Goal: Transaction & Acquisition: Obtain resource

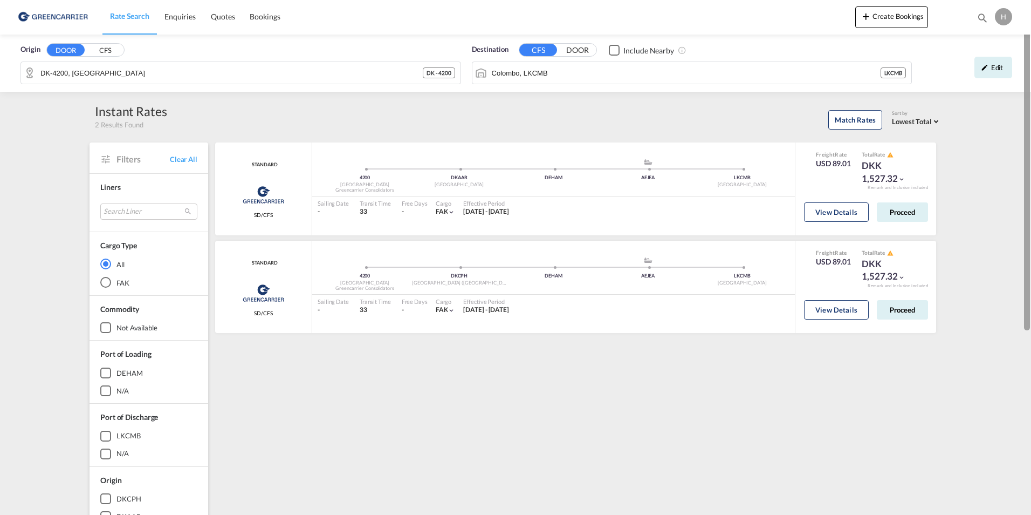
drag, startPoint x: 1029, startPoint y: 101, endPoint x: 1029, endPoint y: 36, distance: 65.8
click at [1029, 36] on div at bounding box center [1027, 166] width 6 height 328
click at [125, 17] on span "Rate Search" at bounding box center [129, 15] width 39 height 9
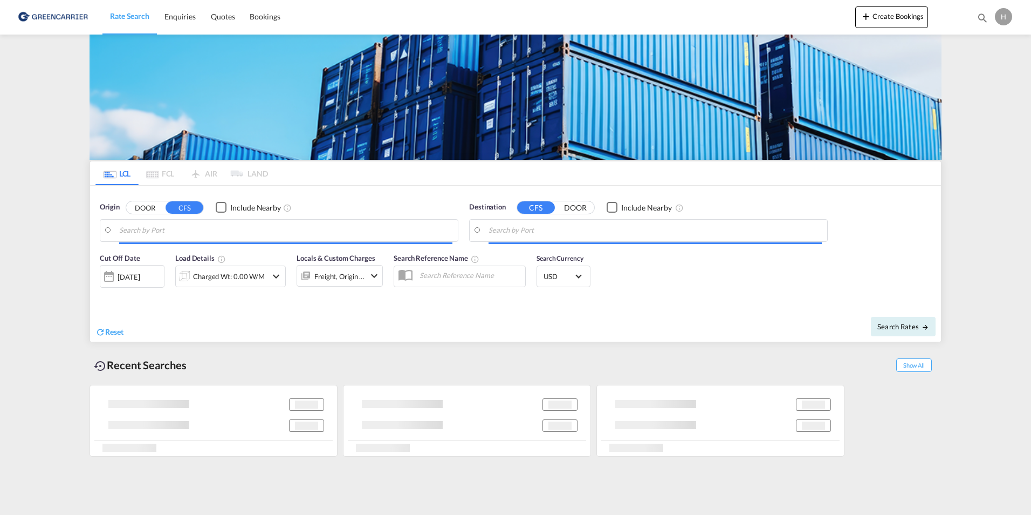
type input "DK-8722, Hedensted, Hedensted [PERSON_NAME]"
type input "[GEOGRAPHIC_DATA], [GEOGRAPHIC_DATA]"
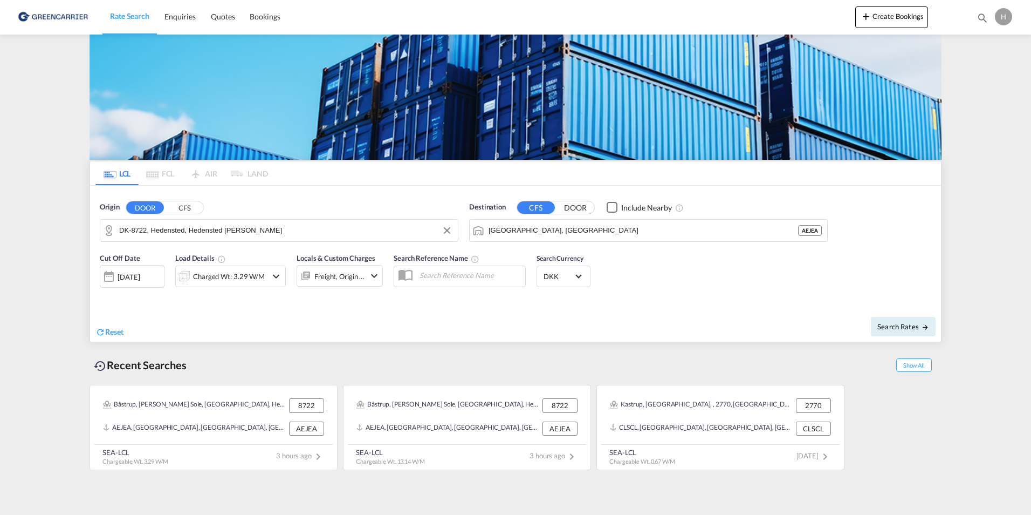
click at [267, 224] on input "DK-8722, Hedensted, Hedensted [PERSON_NAME]" at bounding box center [285, 230] width 333 height 16
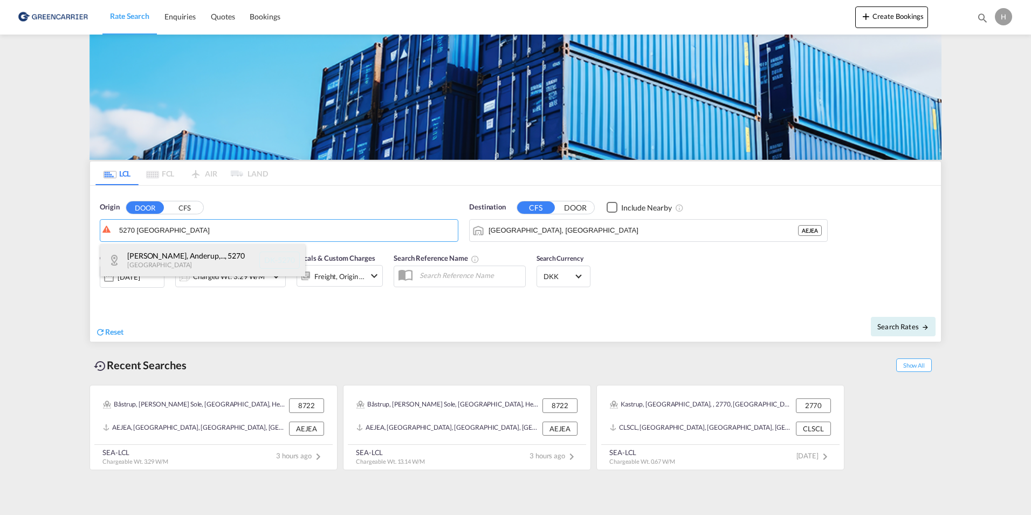
click at [228, 261] on div "Allesoe, Anderup,... , 5270 [GEOGRAPHIC_DATA] DK-5270" at bounding box center [202, 260] width 205 height 32
type input "DK-5270, Allesoe, Anderup, Beldringe, [GEOGRAPHIC_DATA], [GEOGRAPHIC_DATA], [GE…"
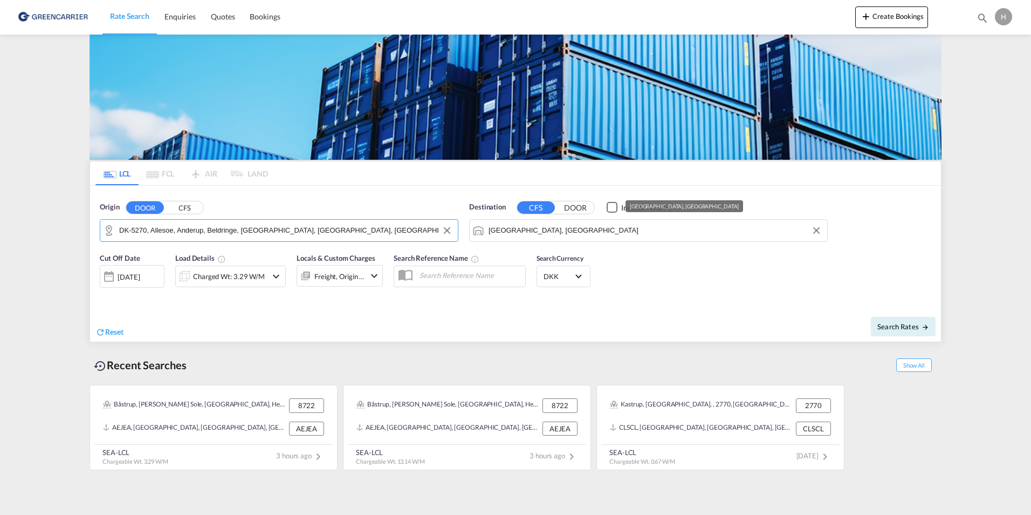
click at [583, 227] on input "[GEOGRAPHIC_DATA], [GEOGRAPHIC_DATA]" at bounding box center [655, 230] width 333 height 16
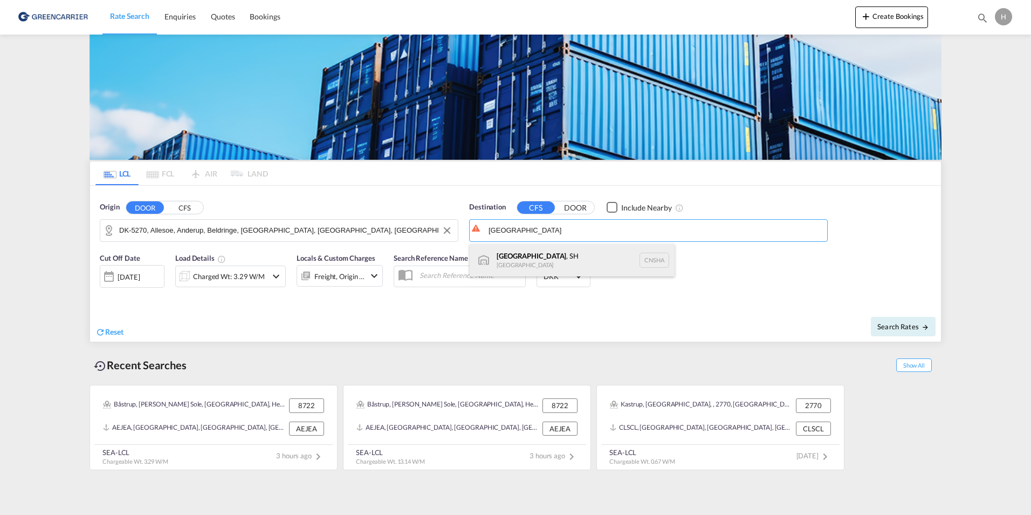
click at [570, 248] on div "[GEOGRAPHIC_DATA] , SH [GEOGRAPHIC_DATA] [GEOGRAPHIC_DATA]" at bounding box center [572, 260] width 205 height 32
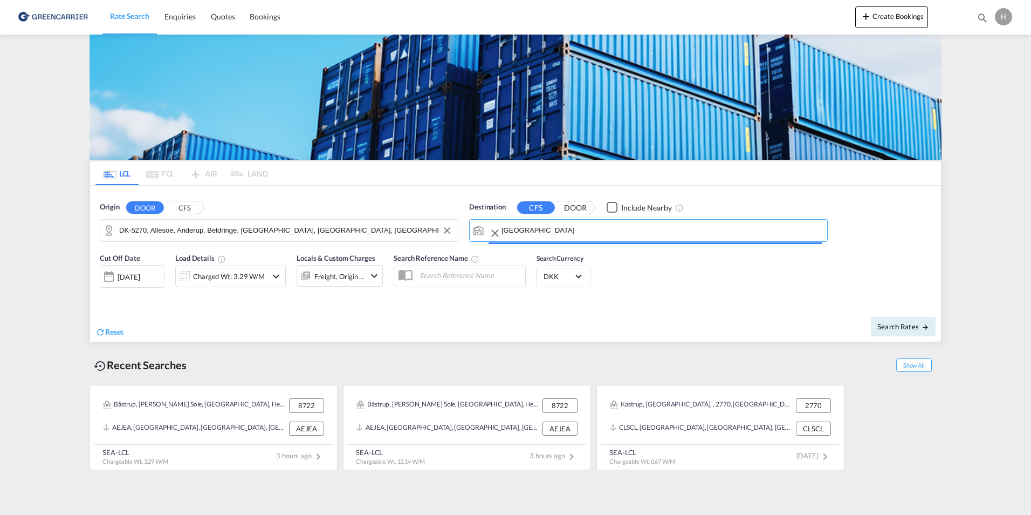
type input "[GEOGRAPHIC_DATA], SH, CNSHA"
click at [226, 276] on div "Charged Wt: 3.29 W/M" at bounding box center [229, 276] width 72 height 15
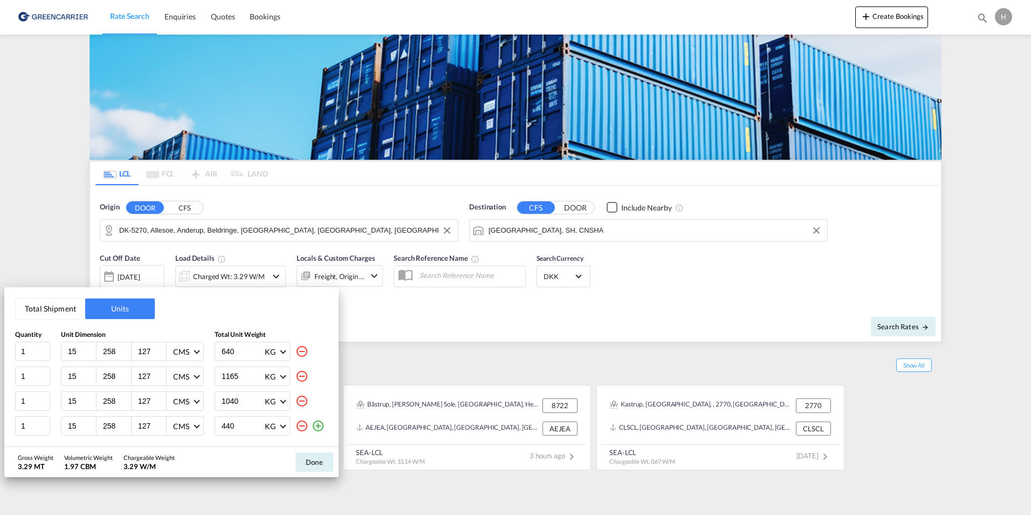
click at [301, 375] on md-icon "icon-minus-circle-outline" at bounding box center [302, 376] width 13 height 13
type input "1040"
type input "440"
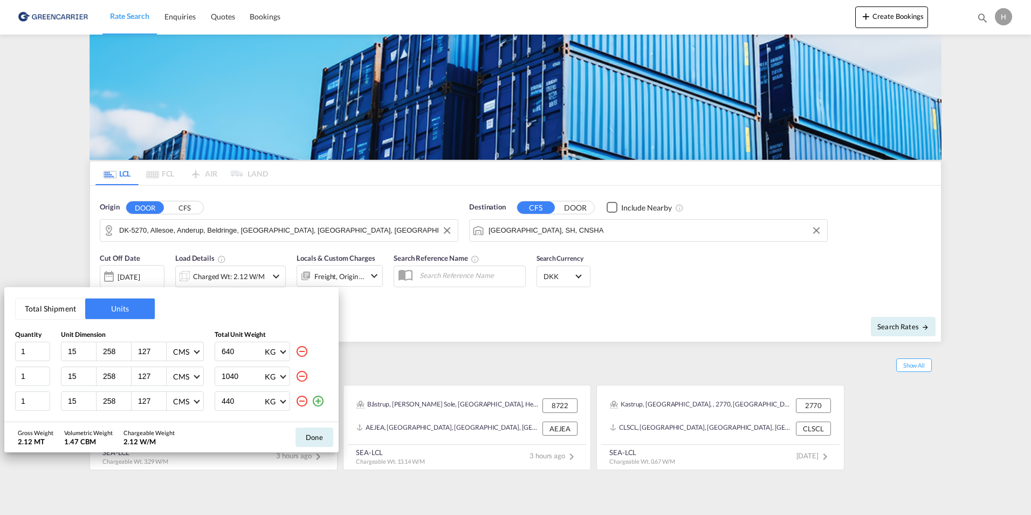
click at [301, 375] on md-icon "icon-minus-circle-outline" at bounding box center [302, 376] width 13 height 13
type input "440"
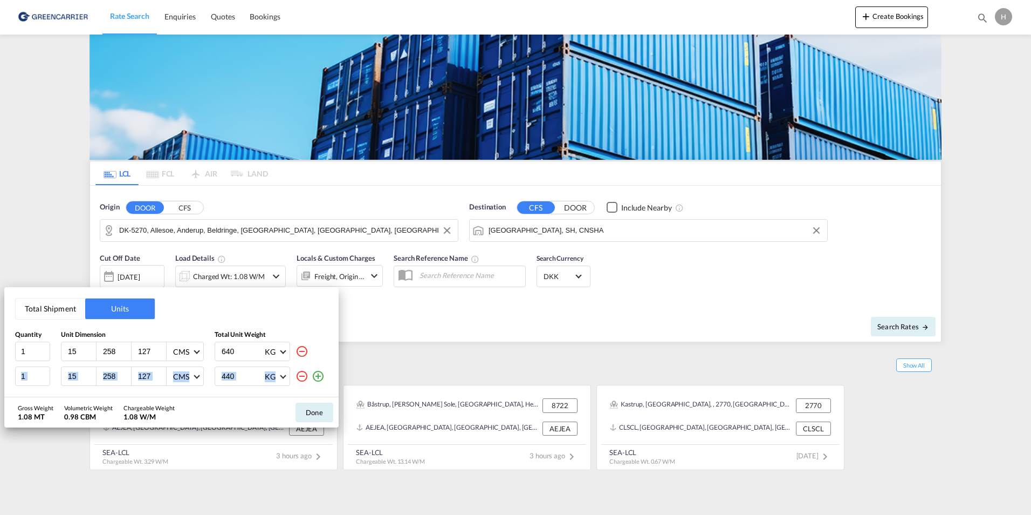
click at [301, 375] on md-icon "icon-minus-circle-outline" at bounding box center [302, 376] width 13 height 13
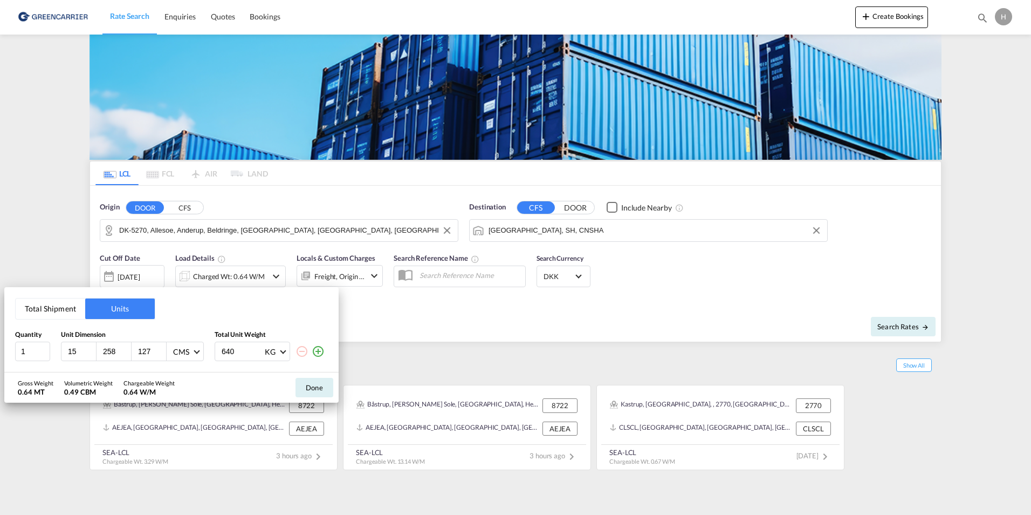
drag, startPoint x: 244, startPoint y: 354, endPoint x: 234, endPoint y: 353, distance: 10.8
click at [234, 354] on input "640" at bounding box center [242, 351] width 43 height 18
type input "6"
type input "4000"
click at [78, 350] on input "15" at bounding box center [81, 351] width 29 height 10
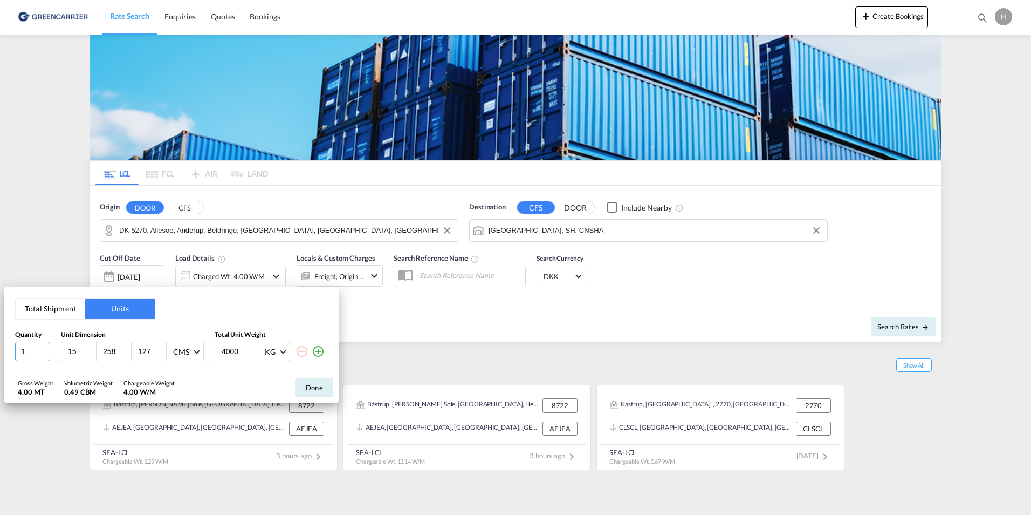
click at [33, 351] on input "1" at bounding box center [32, 350] width 35 height 19
type input "1"
type input "2"
drag, startPoint x: 60, startPoint y: 346, endPoint x: 20, endPoint y: 346, distance: 40.5
click at [20, 346] on div "2 10 258 127 CMS CMS Inches 4000 KG KG LB" at bounding box center [171, 350] width 313 height 19
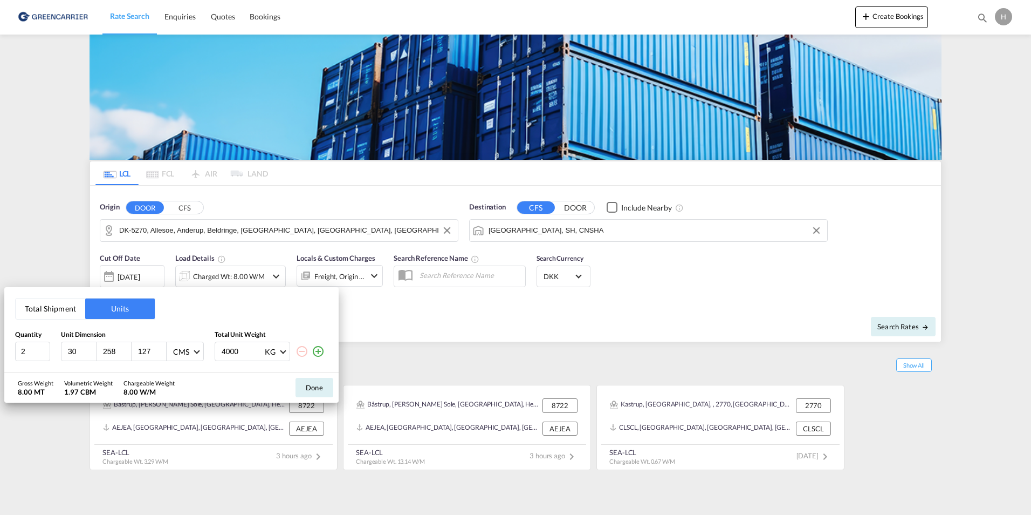
drag, startPoint x: 78, startPoint y: 348, endPoint x: 57, endPoint y: 348, distance: 20.5
click at [57, 348] on div "2 30 258 127 CMS CMS Inches 4000 KG KG LB" at bounding box center [171, 350] width 313 height 19
drag, startPoint x: 81, startPoint y: 352, endPoint x: 46, endPoint y: 352, distance: 35.6
click at [46, 352] on div "2 20 258 127 CMS CMS Inches 4000 KG KG LB" at bounding box center [171, 350] width 313 height 19
type input "17"
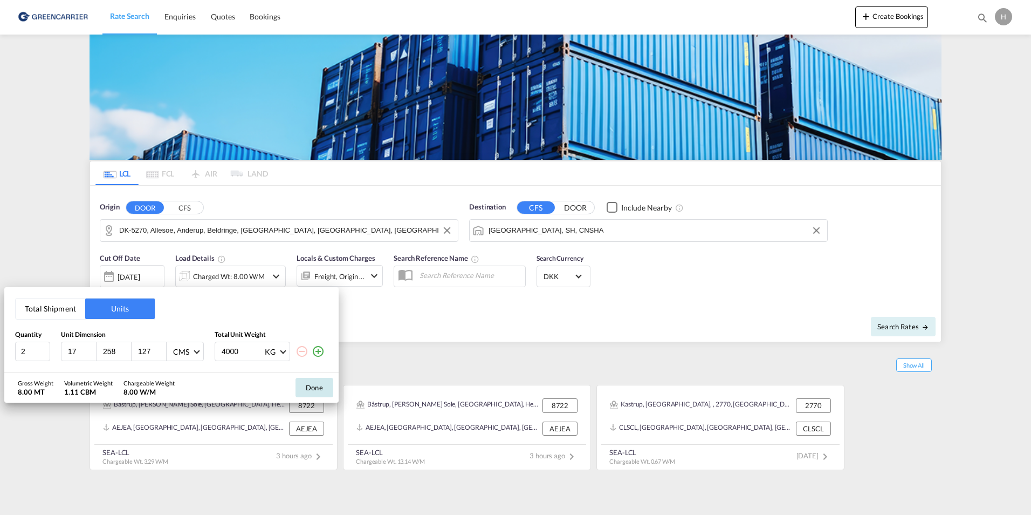
click at [326, 384] on button "Done" at bounding box center [315, 387] width 38 height 19
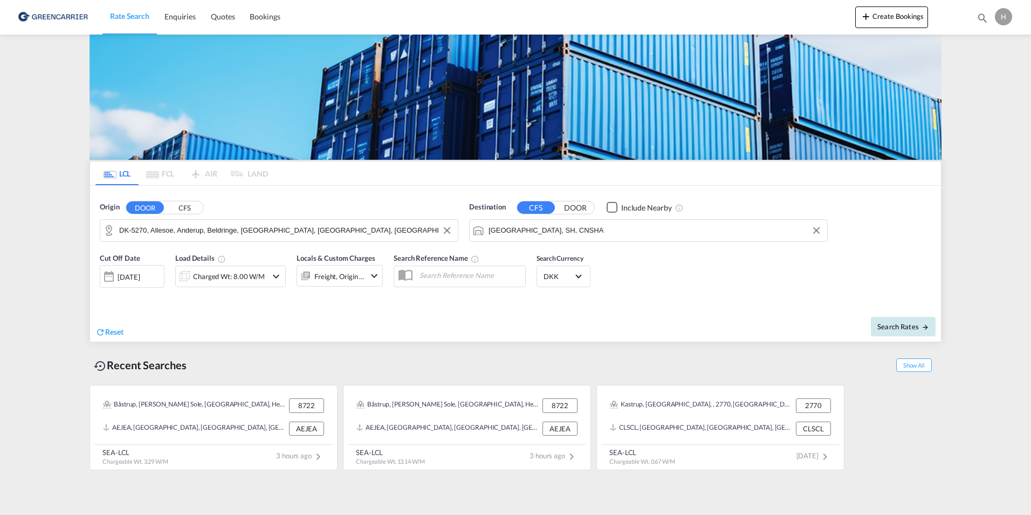
click at [924, 326] on md-icon "icon-arrow-right" at bounding box center [926, 327] width 8 height 8
type input "5270 to CNSHA / [DATE]"
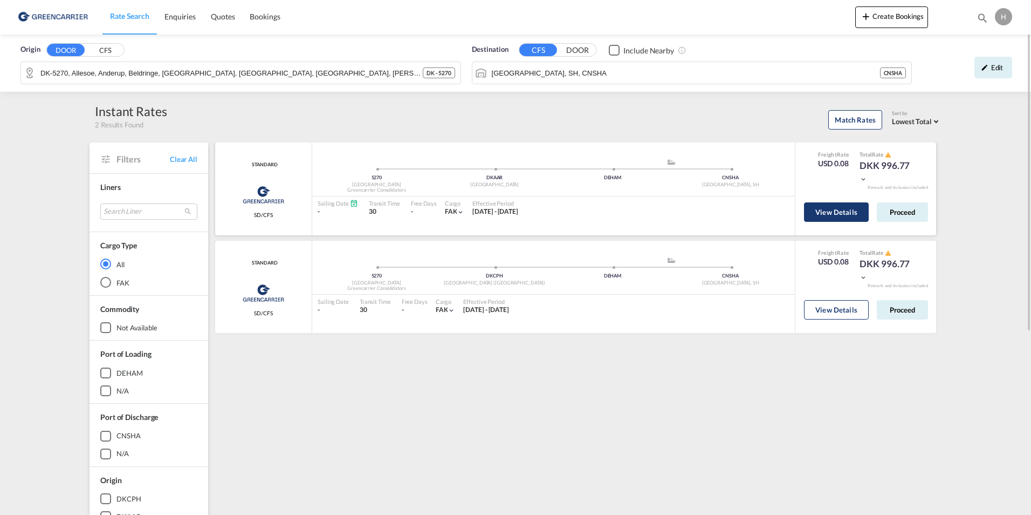
click at [845, 213] on button "View Details" at bounding box center [836, 211] width 65 height 19
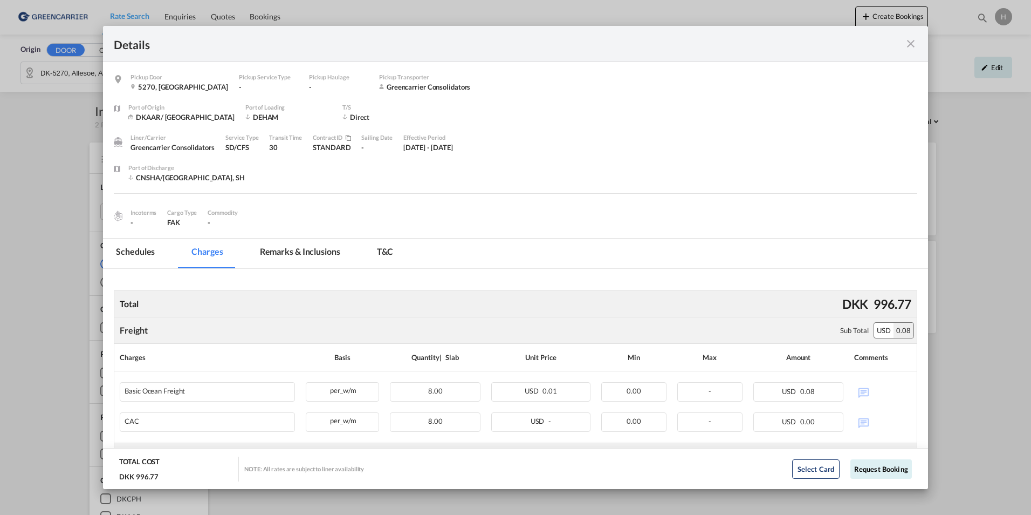
click at [910, 37] on md-icon "icon-close fg-AAA8AD m-0 cursor" at bounding box center [911, 43] width 13 height 13
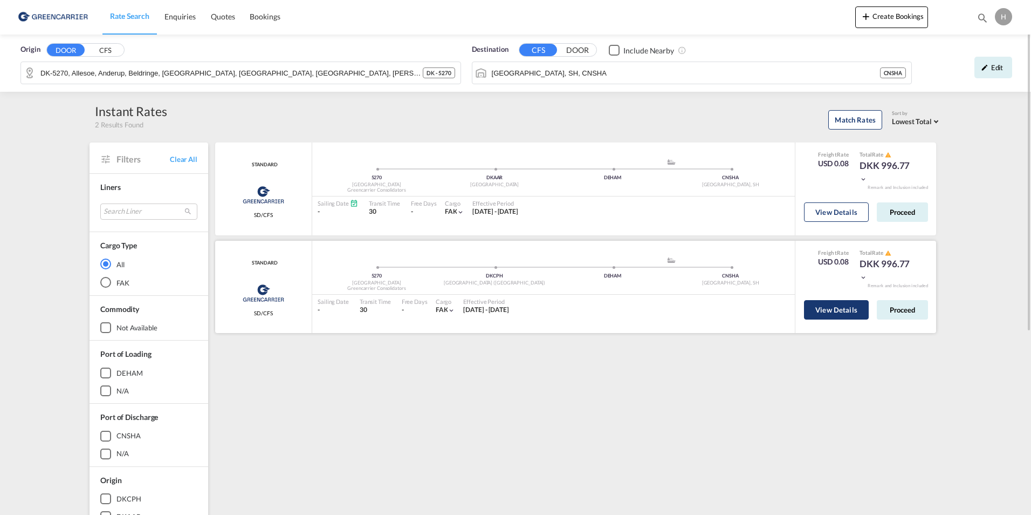
click at [844, 315] on button "View Details" at bounding box center [836, 309] width 65 height 19
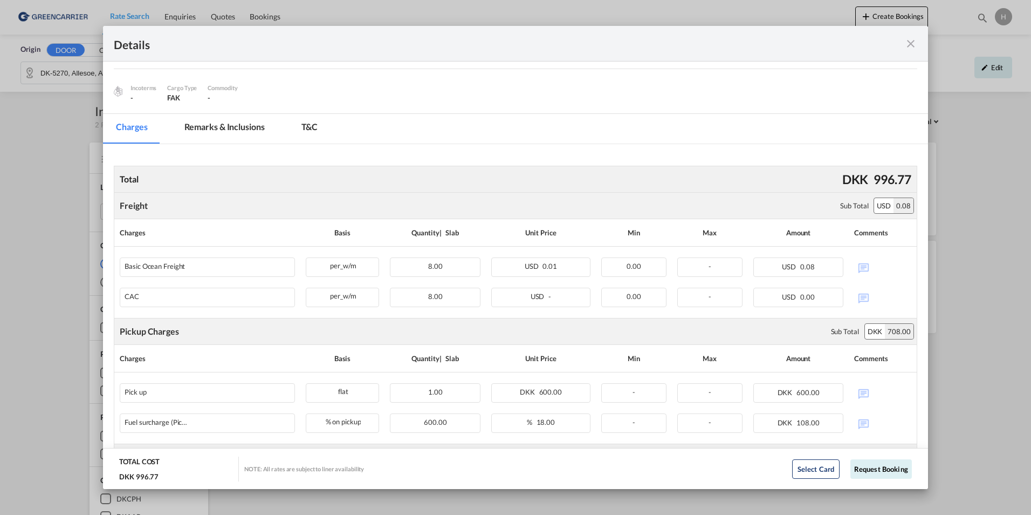
scroll to position [125, 0]
